Goal: Register for event/course

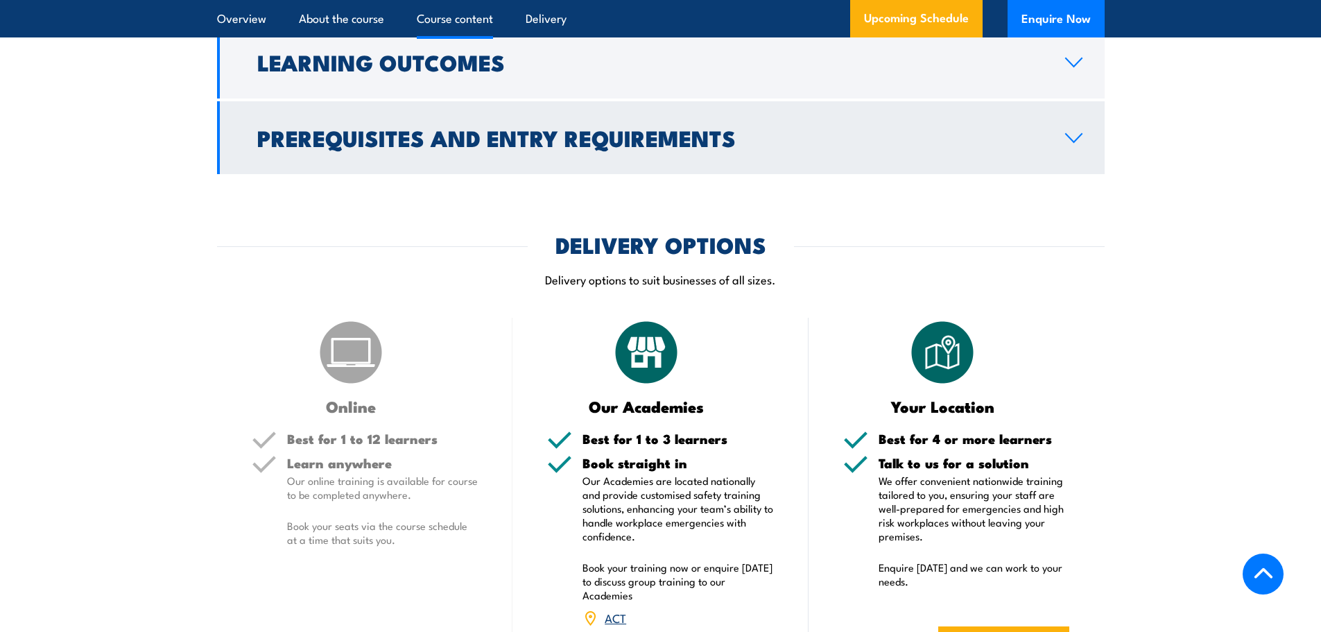
scroll to position [1734, 0]
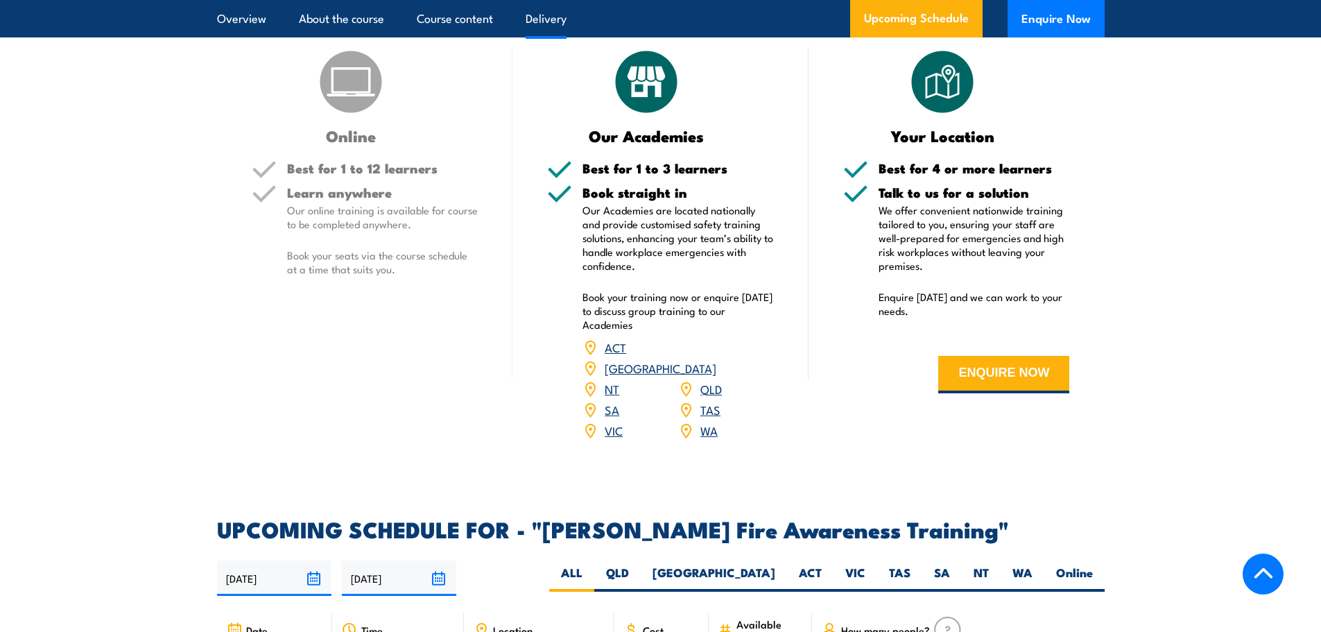
click at [404, 186] on h5 "Learn anywhere" at bounding box center [382, 192] width 191 height 13
click at [716, 359] on link "[GEOGRAPHIC_DATA]" at bounding box center [661, 367] width 112 height 17
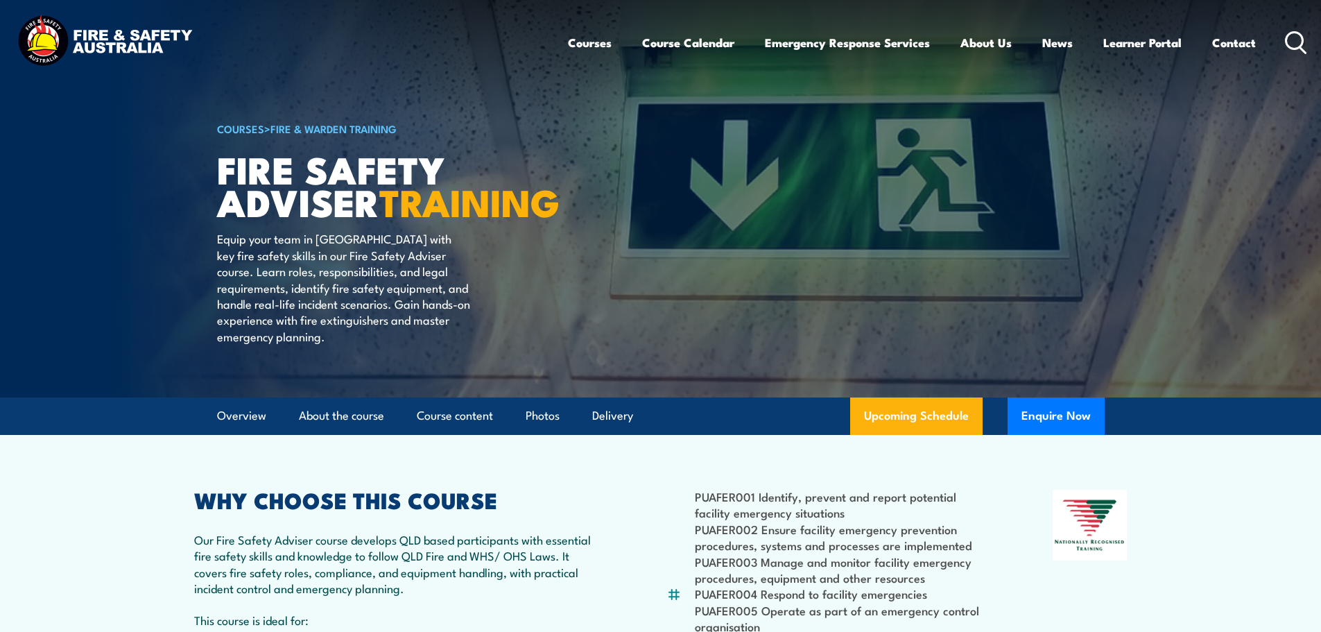
click at [52, 309] on img at bounding box center [660, 198] width 1321 height 397
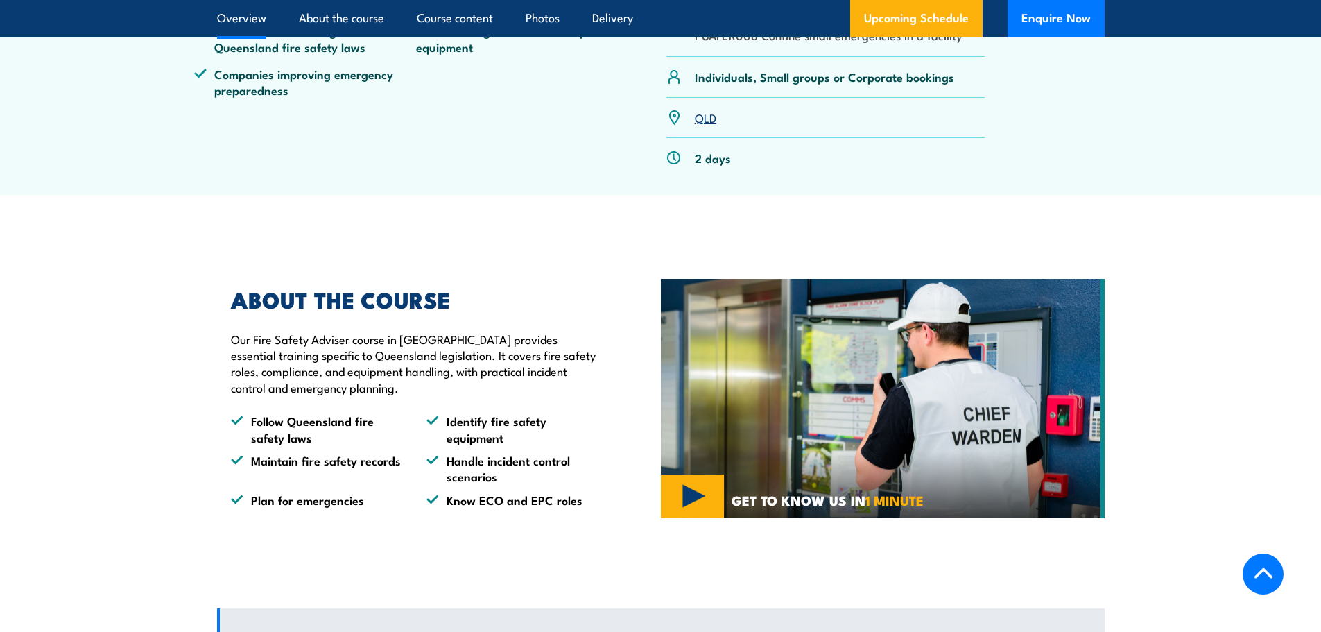
scroll to position [902, 0]
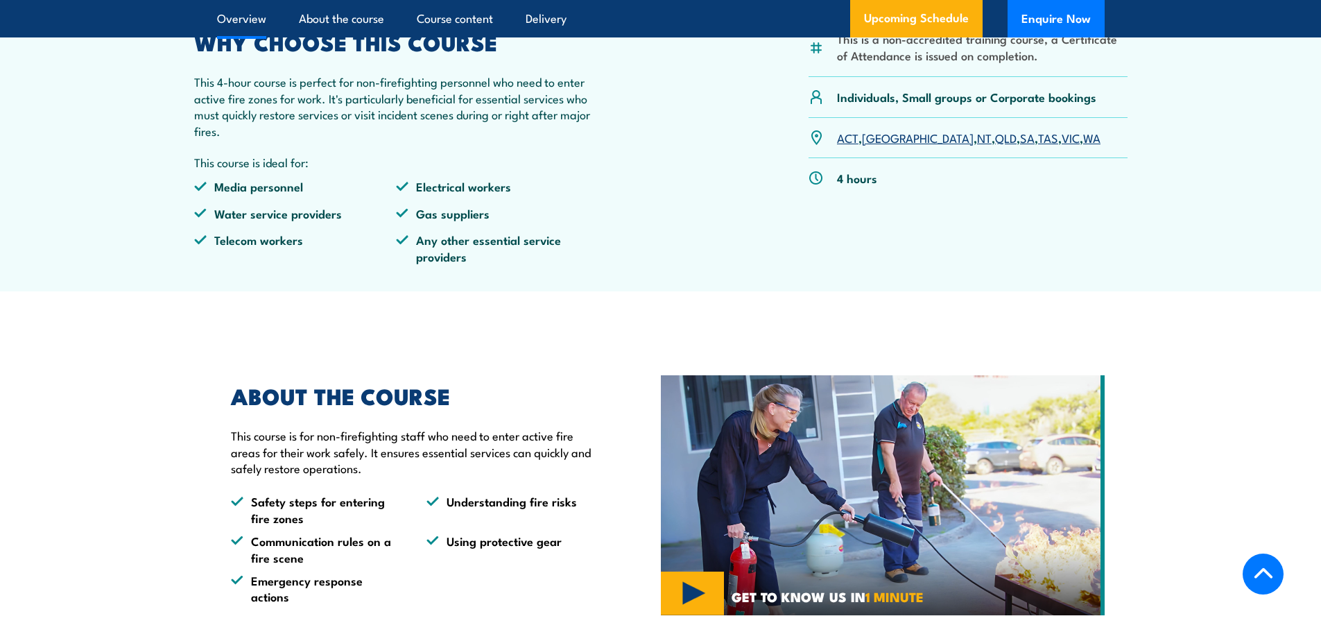
scroll to position [277, 0]
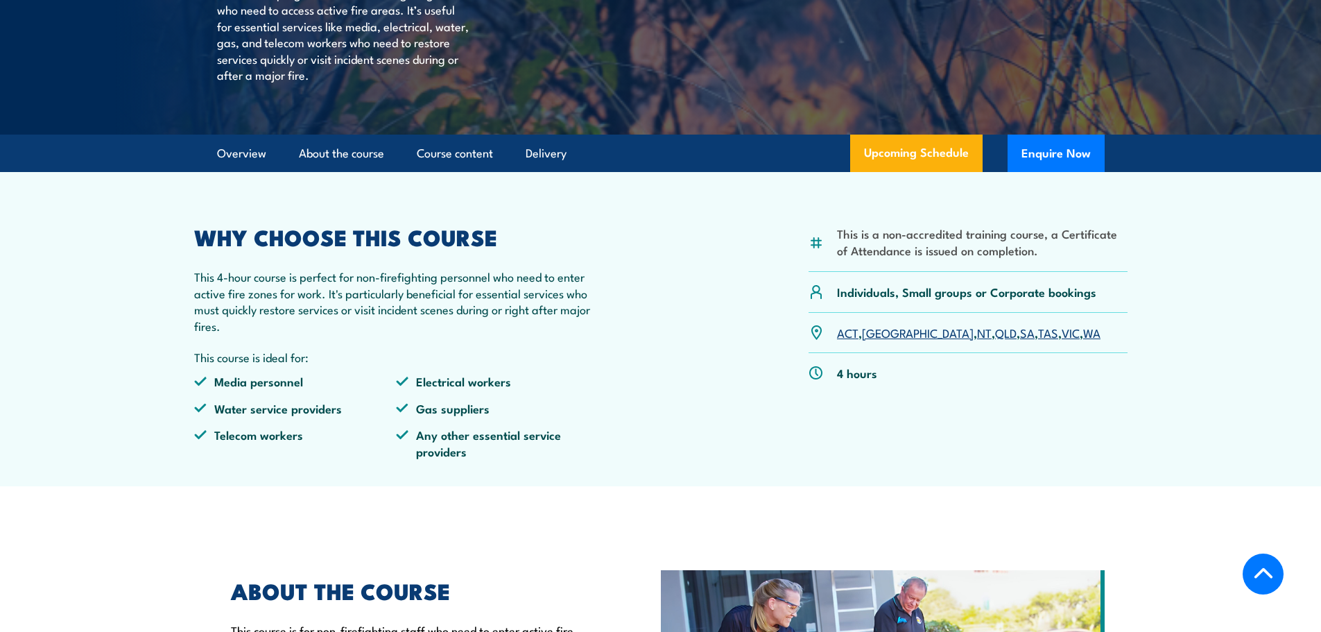
click at [995, 331] on link "QLD" at bounding box center [1006, 332] width 22 height 17
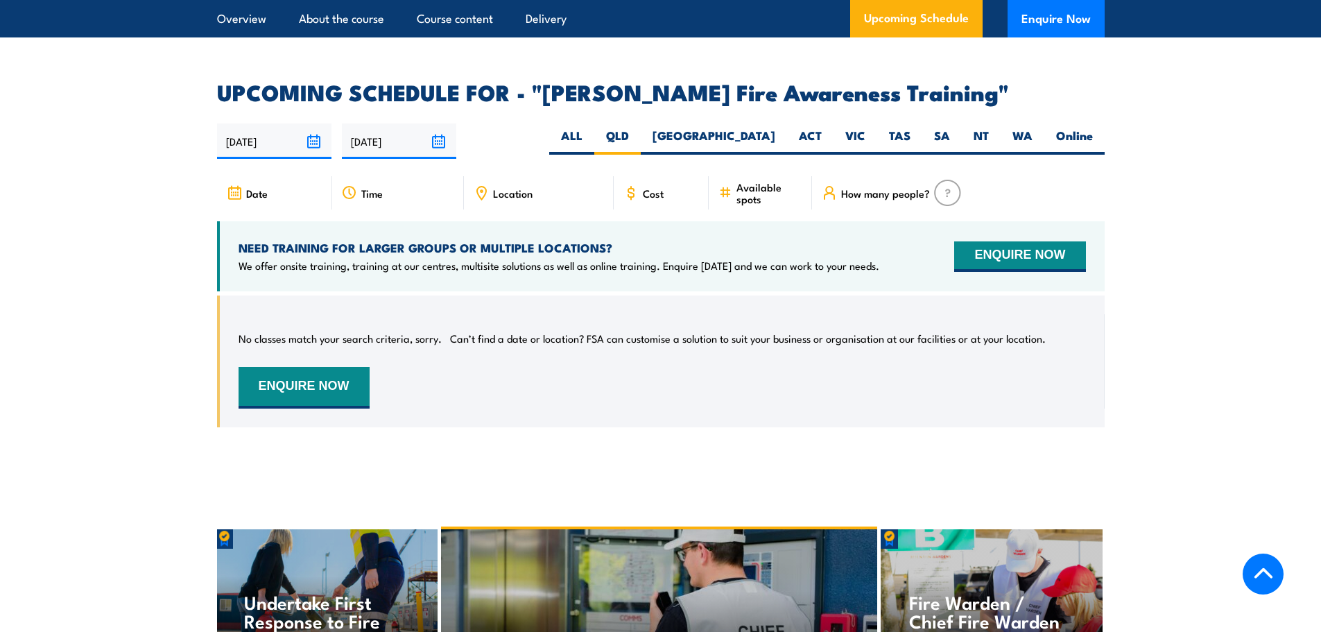
scroll to position [2147, 0]
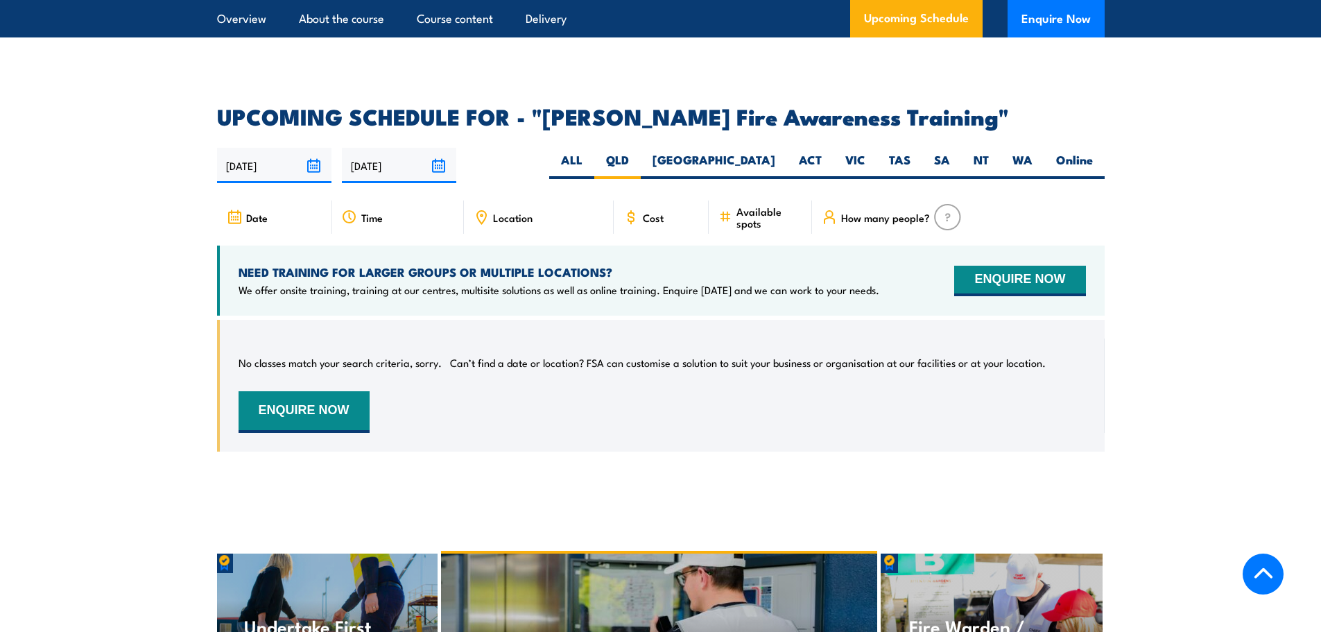
click at [654, 212] on span "Cost" at bounding box center [653, 218] width 21 height 12
click at [1013, 266] on button "ENQUIRE NOW" at bounding box center [1019, 281] width 131 height 31
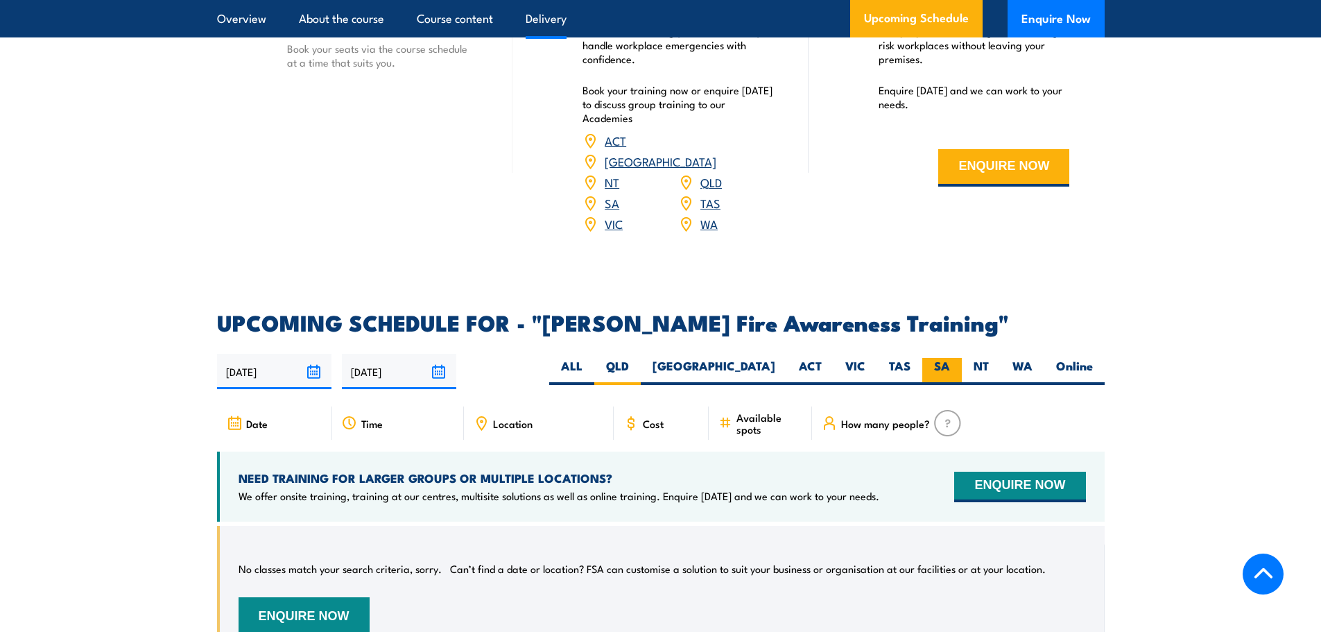
scroll to position [1869, 0]
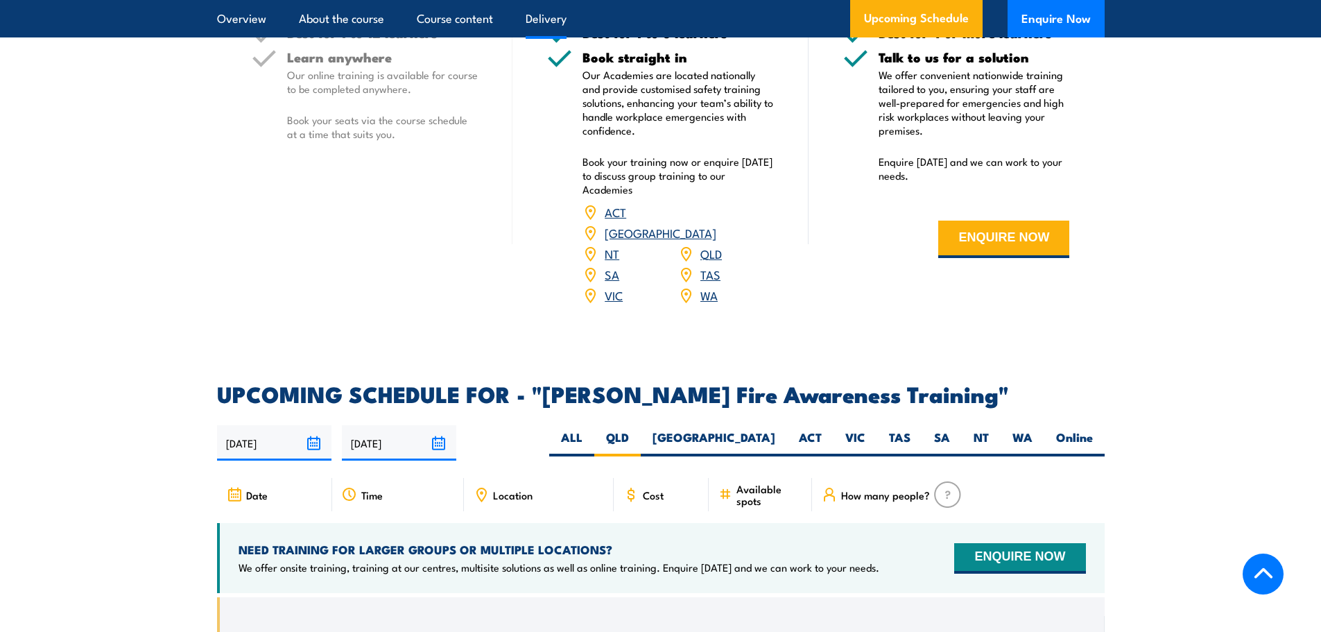
drag, startPoint x: 992, startPoint y: 519, endPoint x: 926, endPoint y: 533, distance: 67.2
click at [915, 530] on div "NEED TRAINING FOR LARGER GROUPS OR MULTIPLE LOCATIONS? We offer onsite training…" at bounding box center [661, 558] width 888 height 70
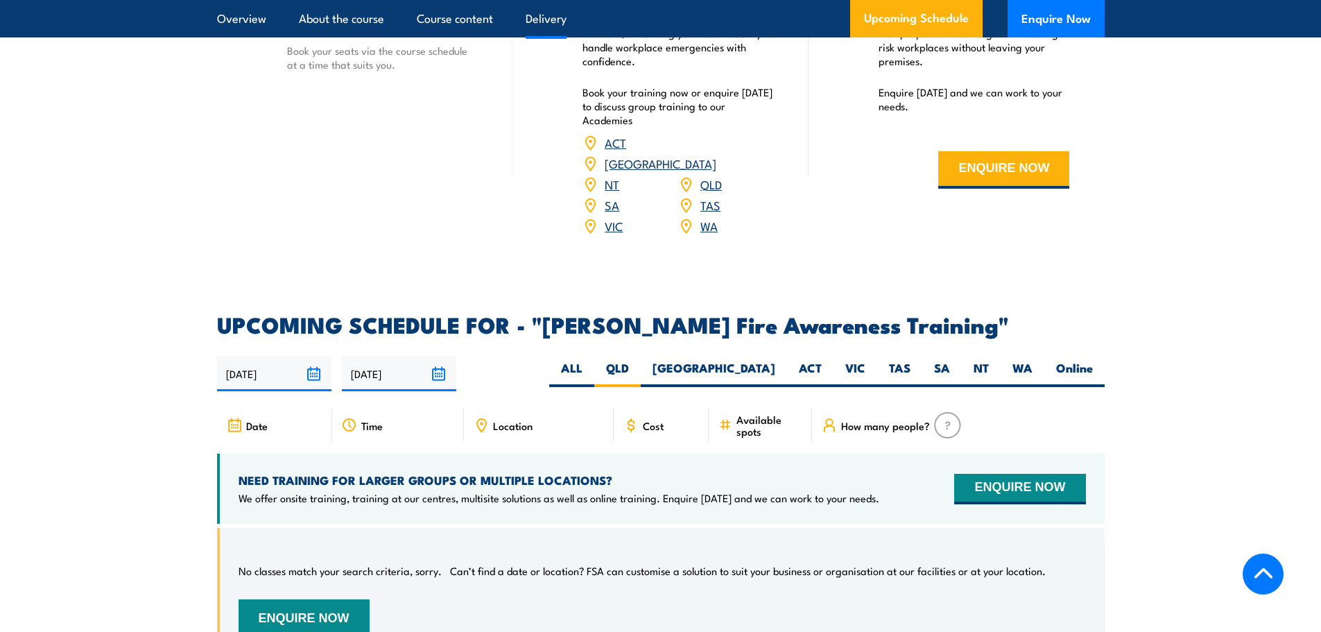
scroll to position [2008, 0]
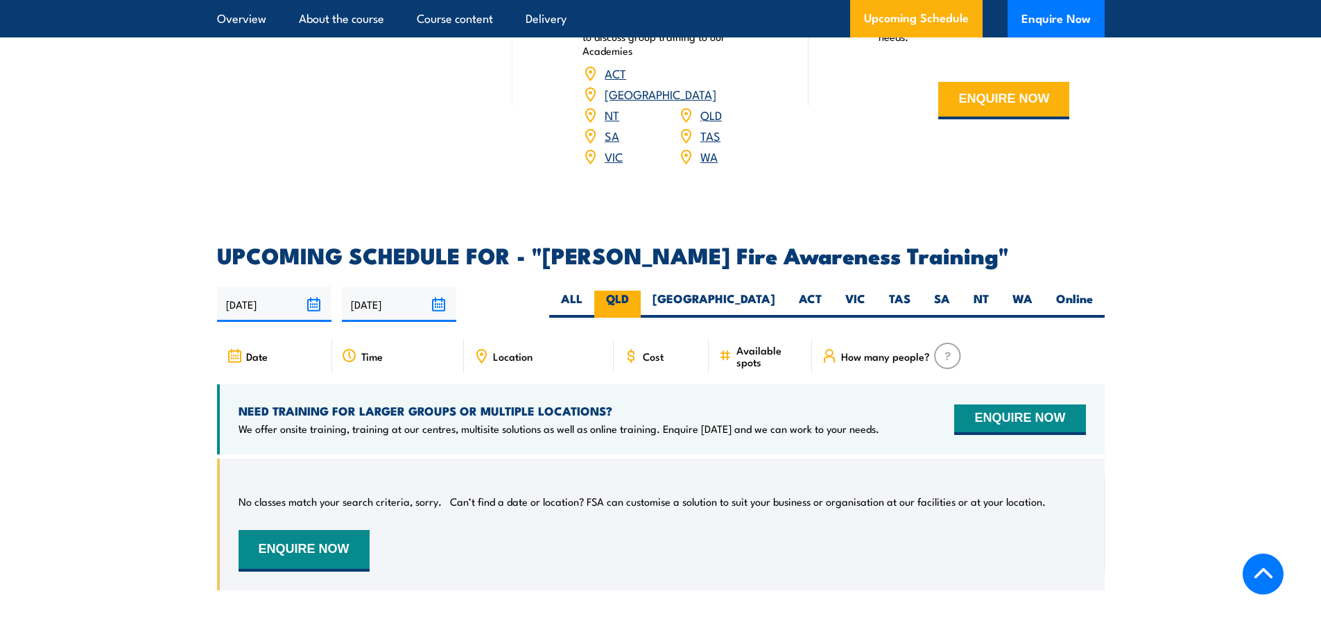
click at [641, 291] on label "QLD" at bounding box center [617, 304] width 46 height 27
click at [638, 291] on input "QLD" at bounding box center [633, 295] width 9 height 9
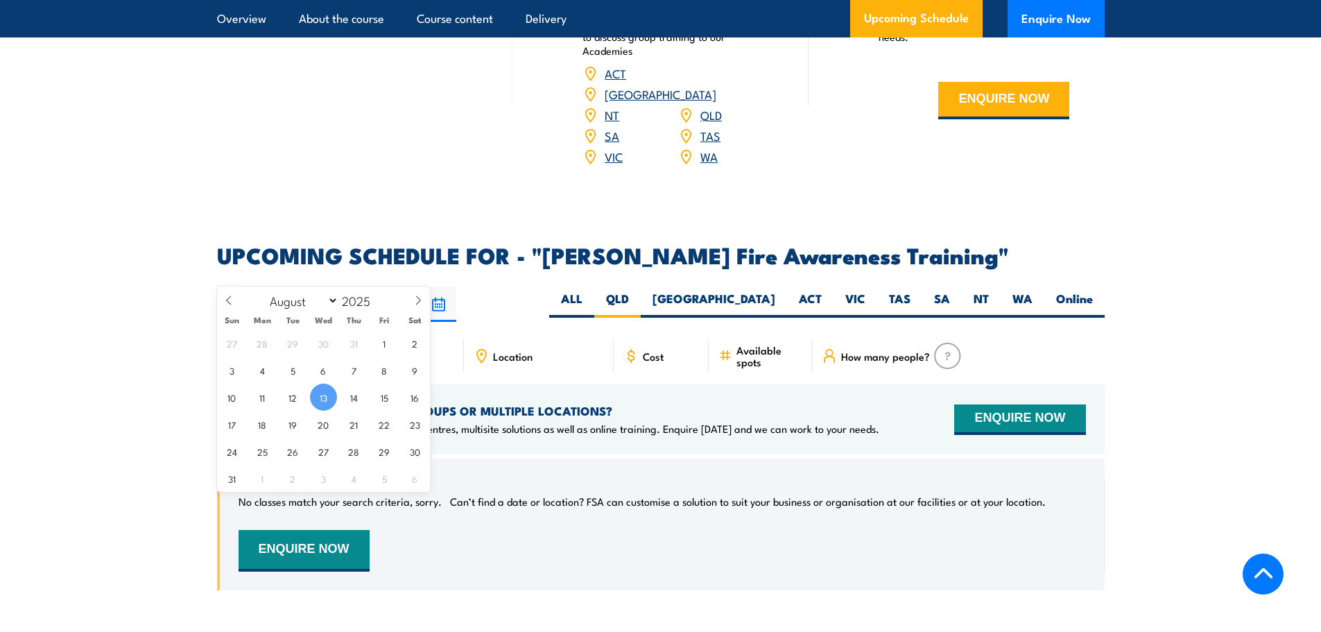
click at [311, 286] on input "[DATE]" at bounding box center [274, 303] width 114 height 35
click at [556, 286] on div "[DATE] [DATE]" at bounding box center [661, 303] width 888 height 35
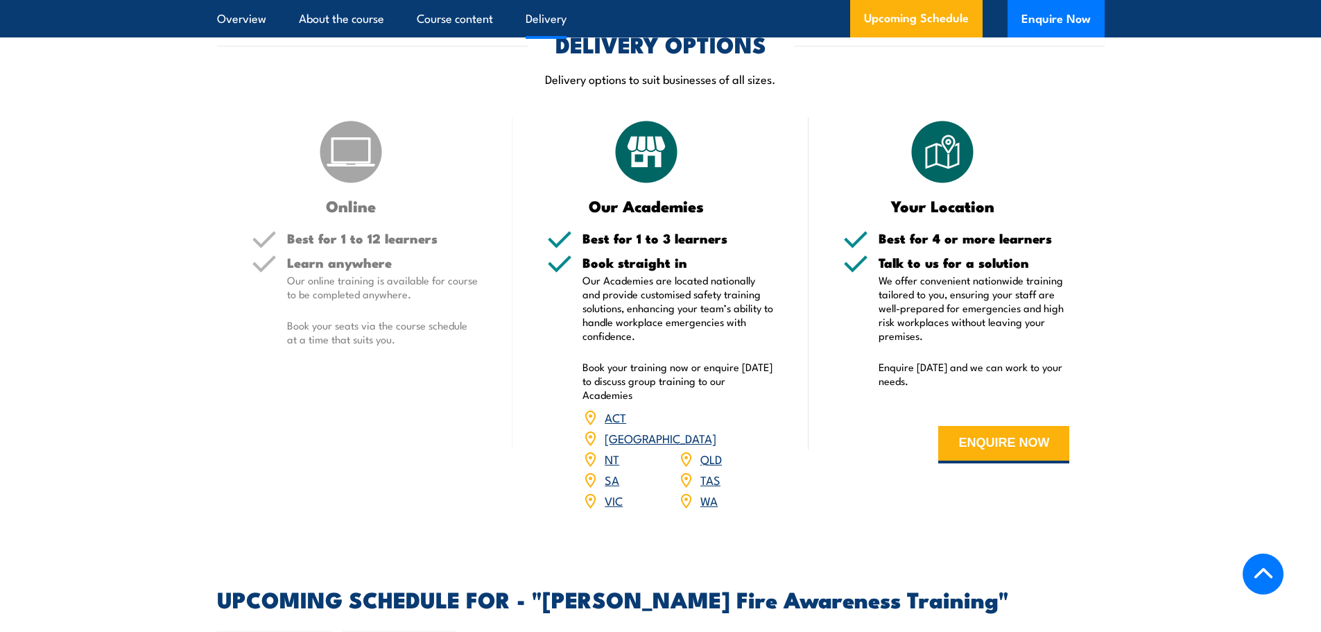
scroll to position [1522, 0]
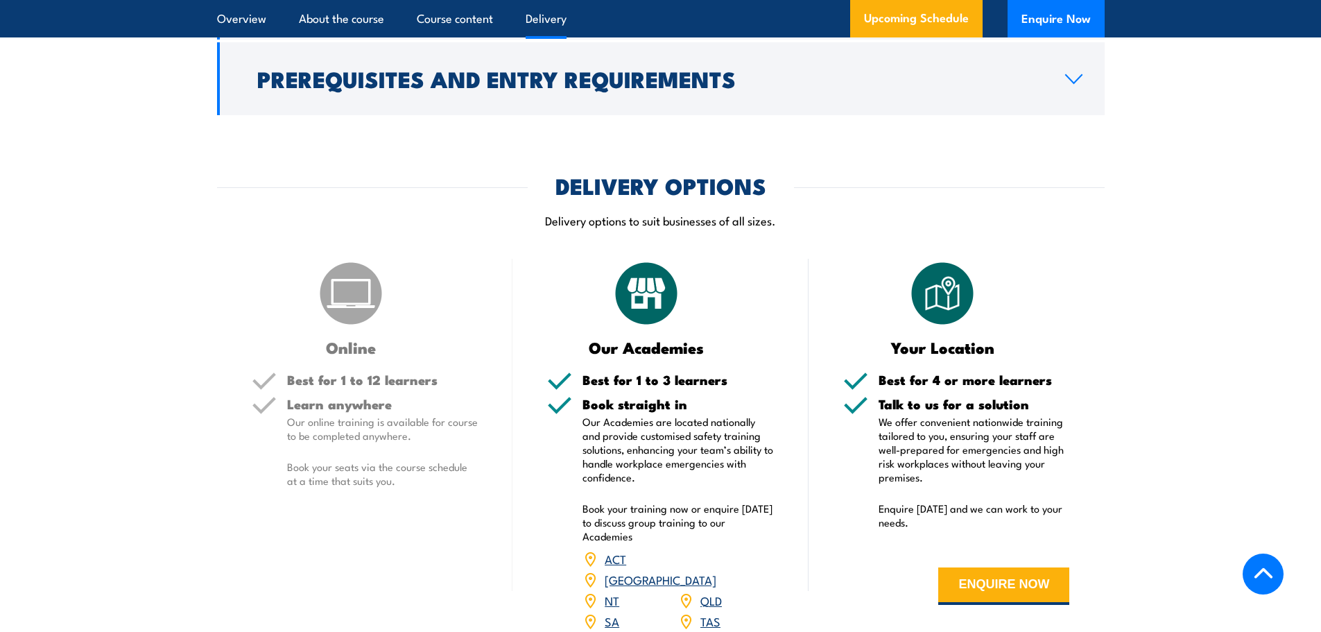
click at [359, 268] on img at bounding box center [350, 293] width 69 height 69
click at [317, 415] on p "Our online training is available for course to be completed anywhere." at bounding box center [382, 429] width 191 height 28
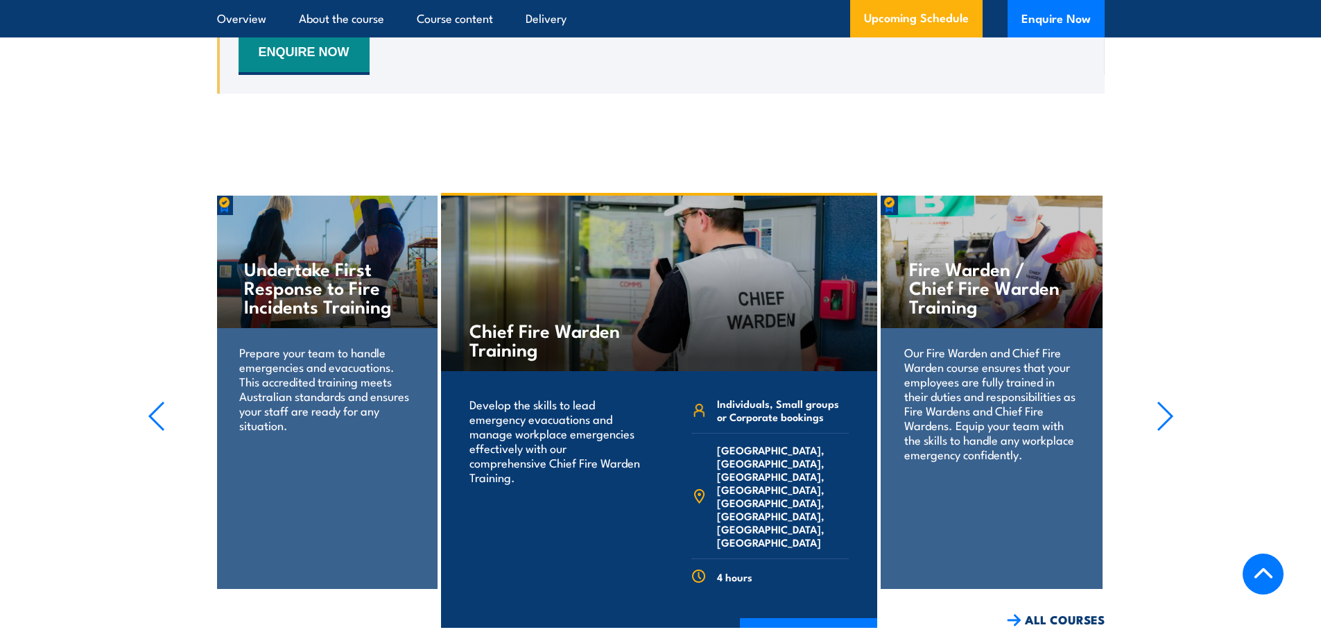
scroll to position [2493, 0]
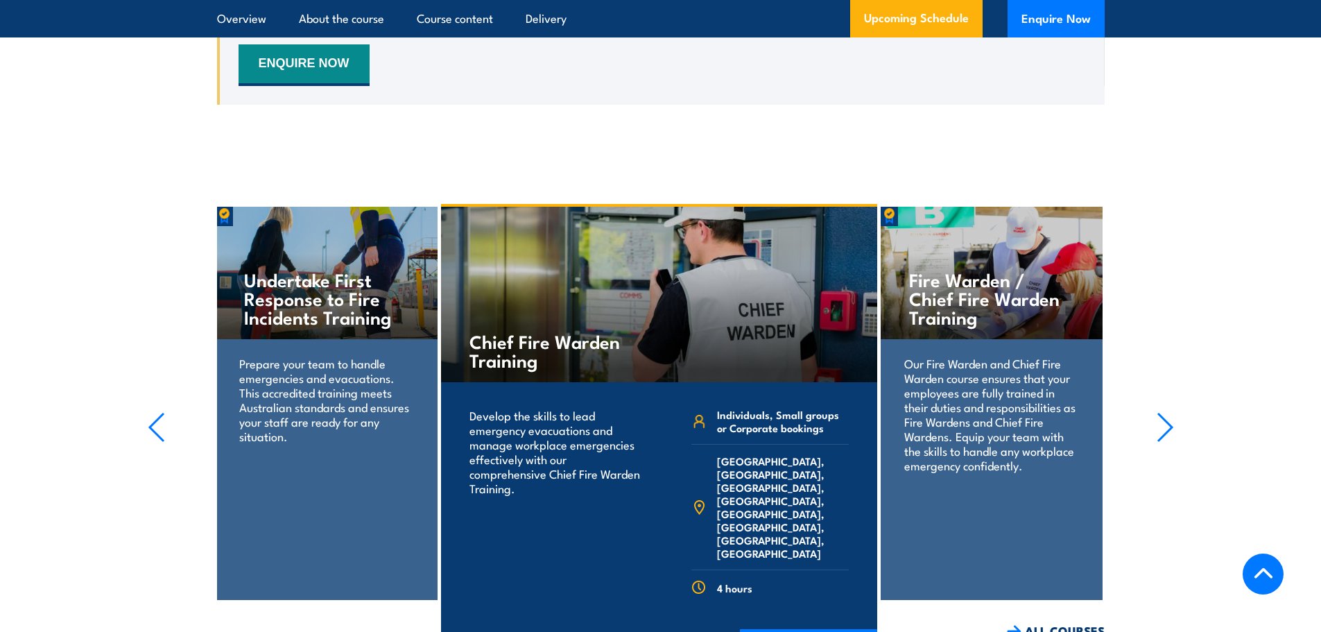
click at [1157, 373] on section "Fire Extinguisher Training Train your team in essential fire safety. Learn to u…" at bounding box center [660, 421] width 1321 height 435
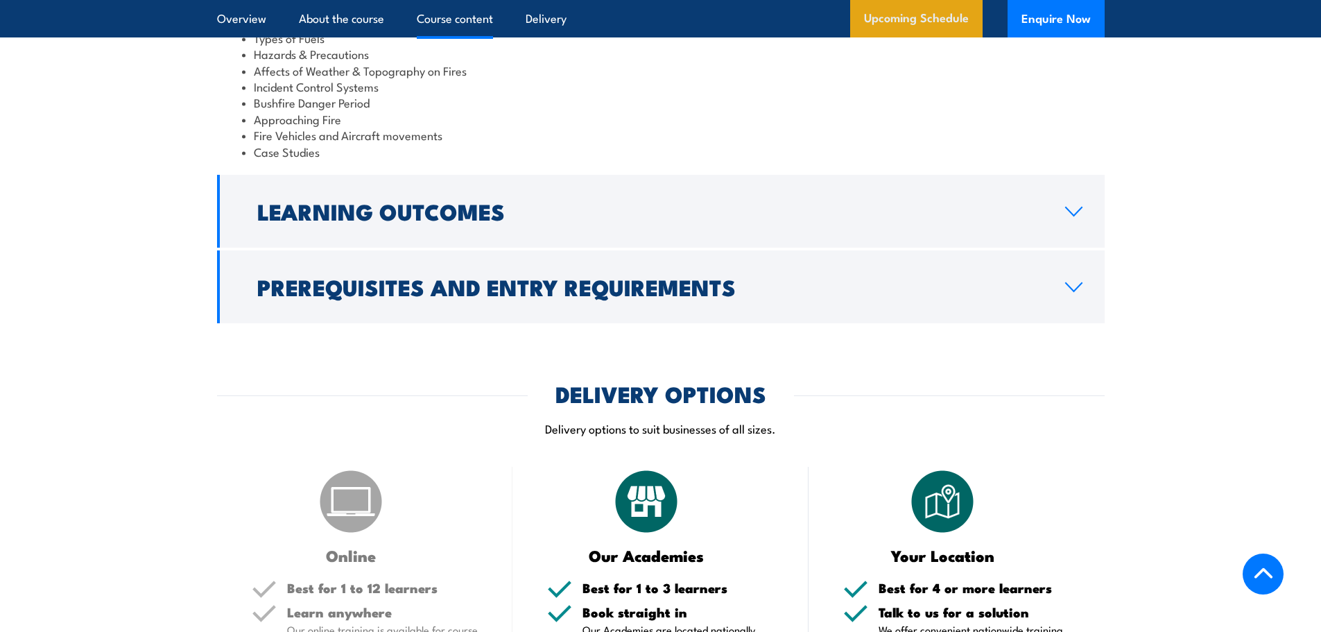
click at [902, 16] on link "Upcoming Schedule" at bounding box center [916, 18] width 132 height 37
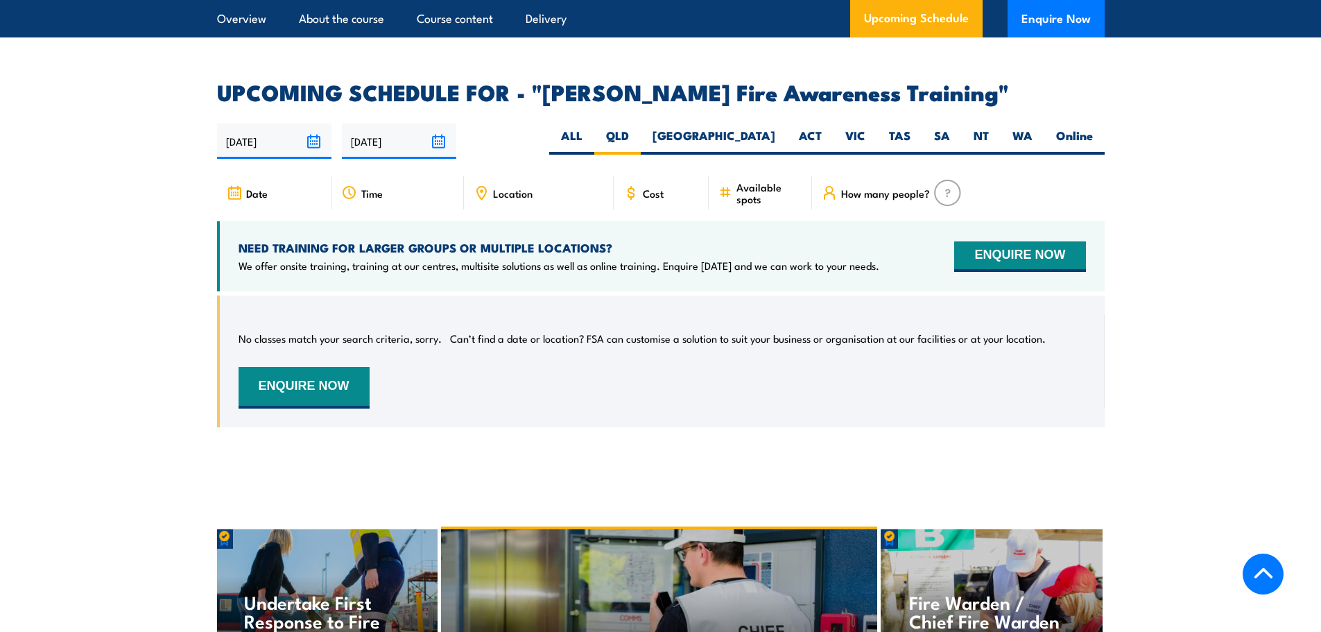
scroll to position [2147, 0]
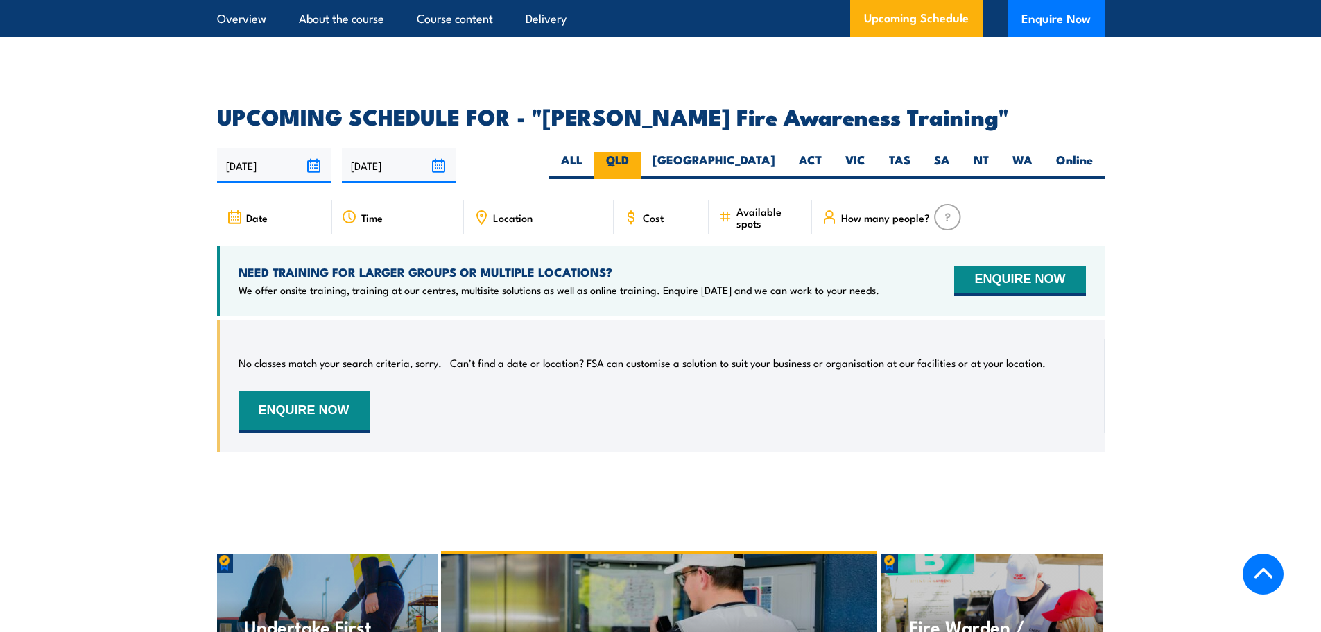
click at [641, 152] on label "QLD" at bounding box center [617, 165] width 46 height 27
click at [638, 152] on input "QLD" at bounding box center [633, 156] width 9 height 9
drag, startPoint x: 1124, startPoint y: 126, endPoint x: 1095, endPoint y: 126, distance: 28.4
click at [1118, 126] on section "UPCOMING SCHEDULE FOR - "[PERSON_NAME] Fire Awareness Training" [DATE] [DATE]" at bounding box center [660, 289] width 1321 height 366
click at [1091, 152] on label "Online" at bounding box center [1075, 165] width 60 height 27
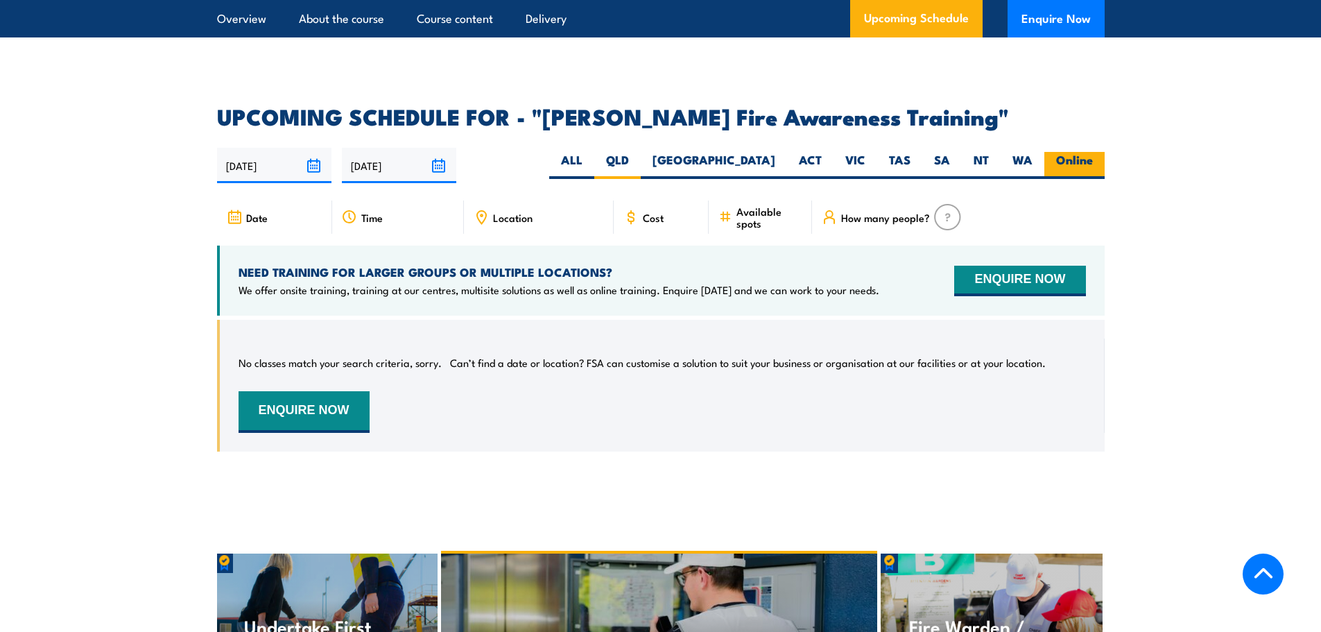
click at [1093, 152] on input "Online" at bounding box center [1097, 156] width 9 height 9
radio input "true"
click at [1069, 152] on label "Online" at bounding box center [1075, 165] width 60 height 27
click at [1093, 152] on input "Online" at bounding box center [1097, 156] width 9 height 9
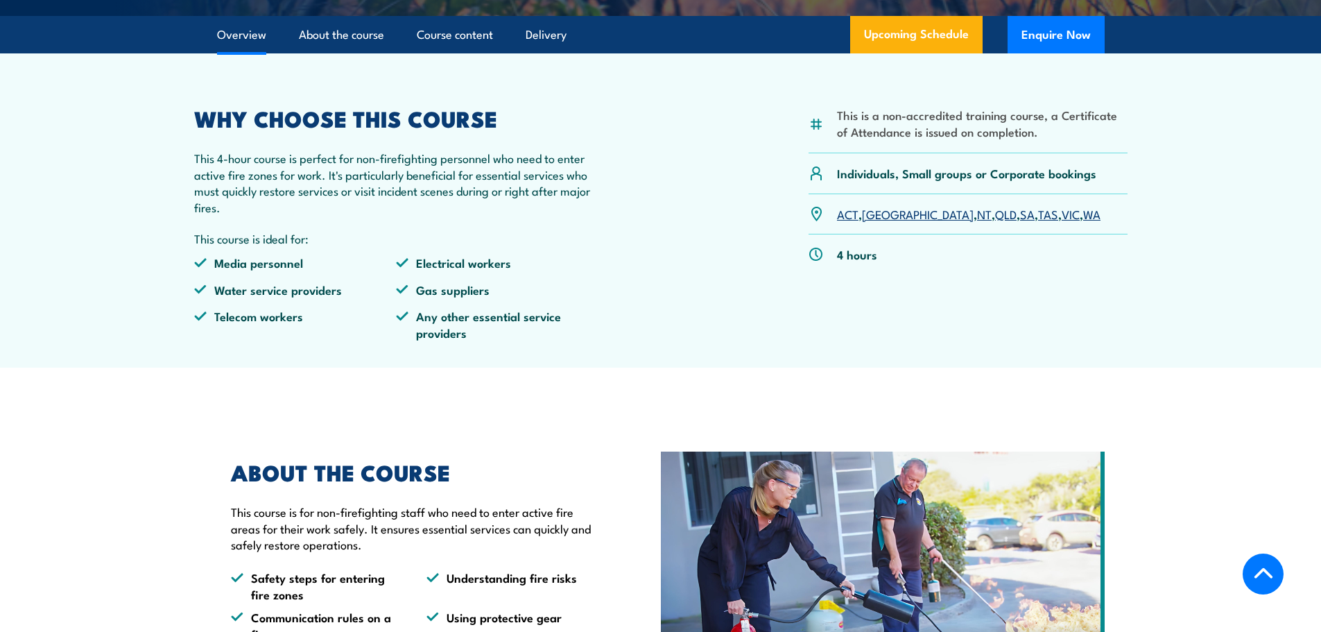
scroll to position [482, 0]
